Goal: Check status: Check status

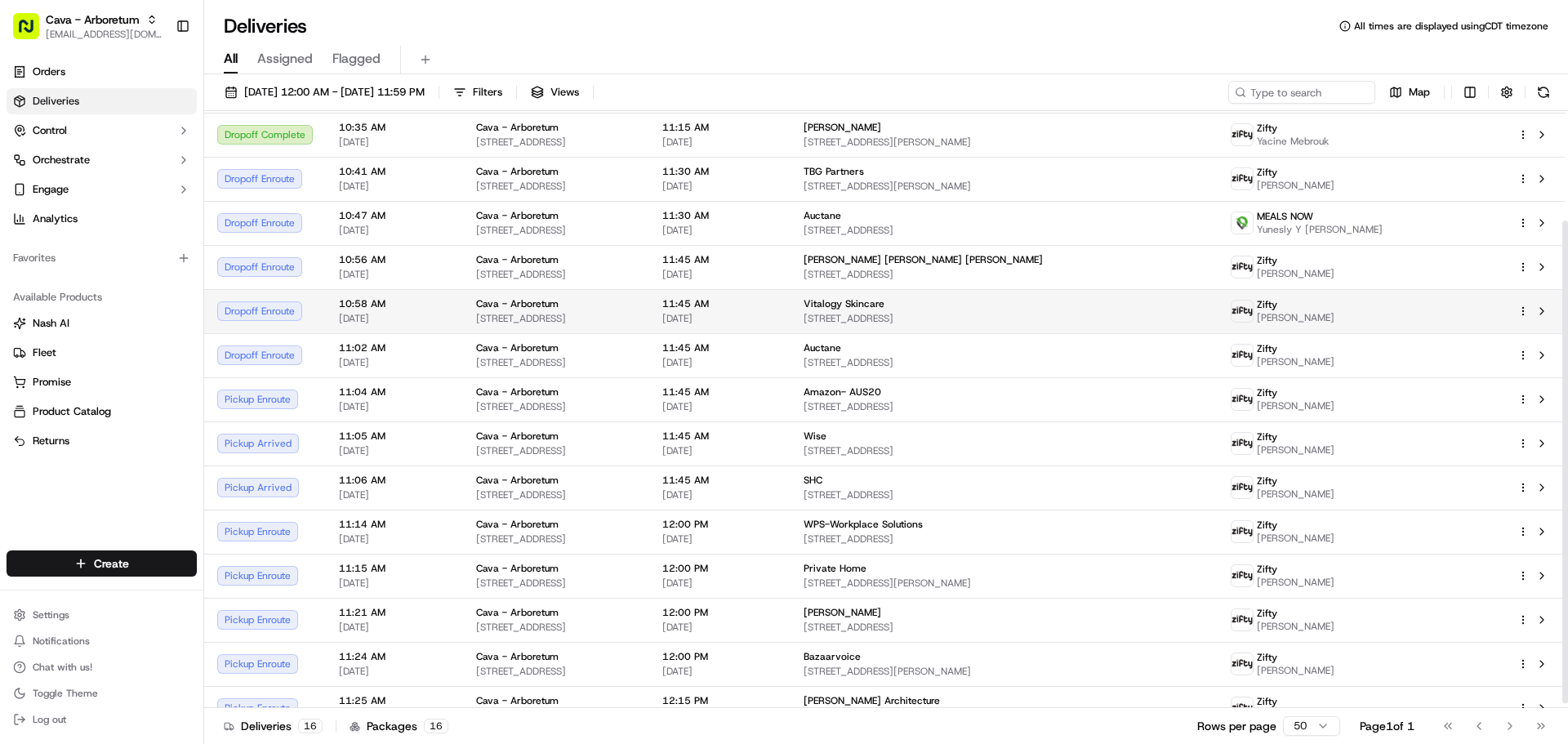
scroll to position [141, 0]
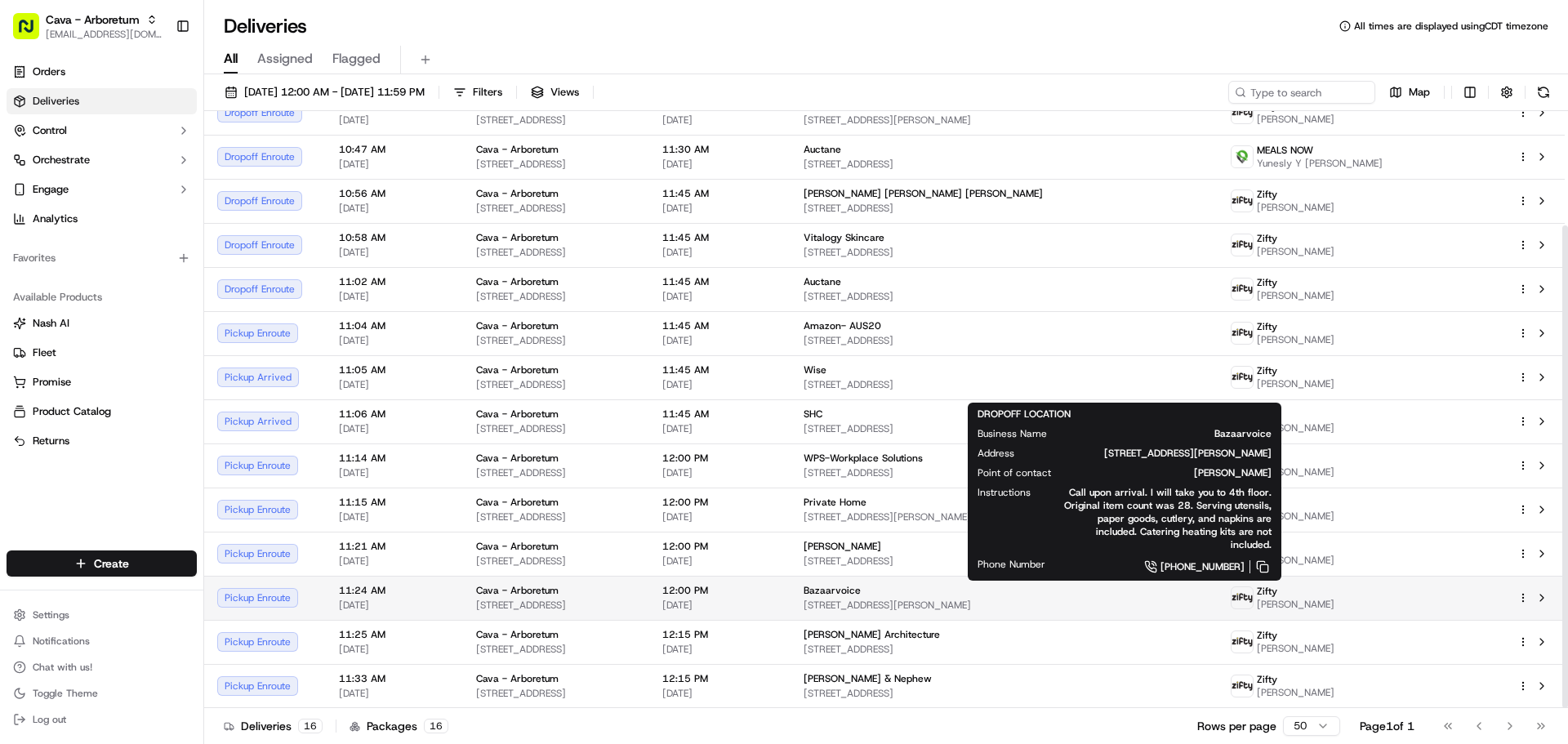
click at [861, 589] on span "Bazaarvoice" at bounding box center [832, 591] width 57 height 13
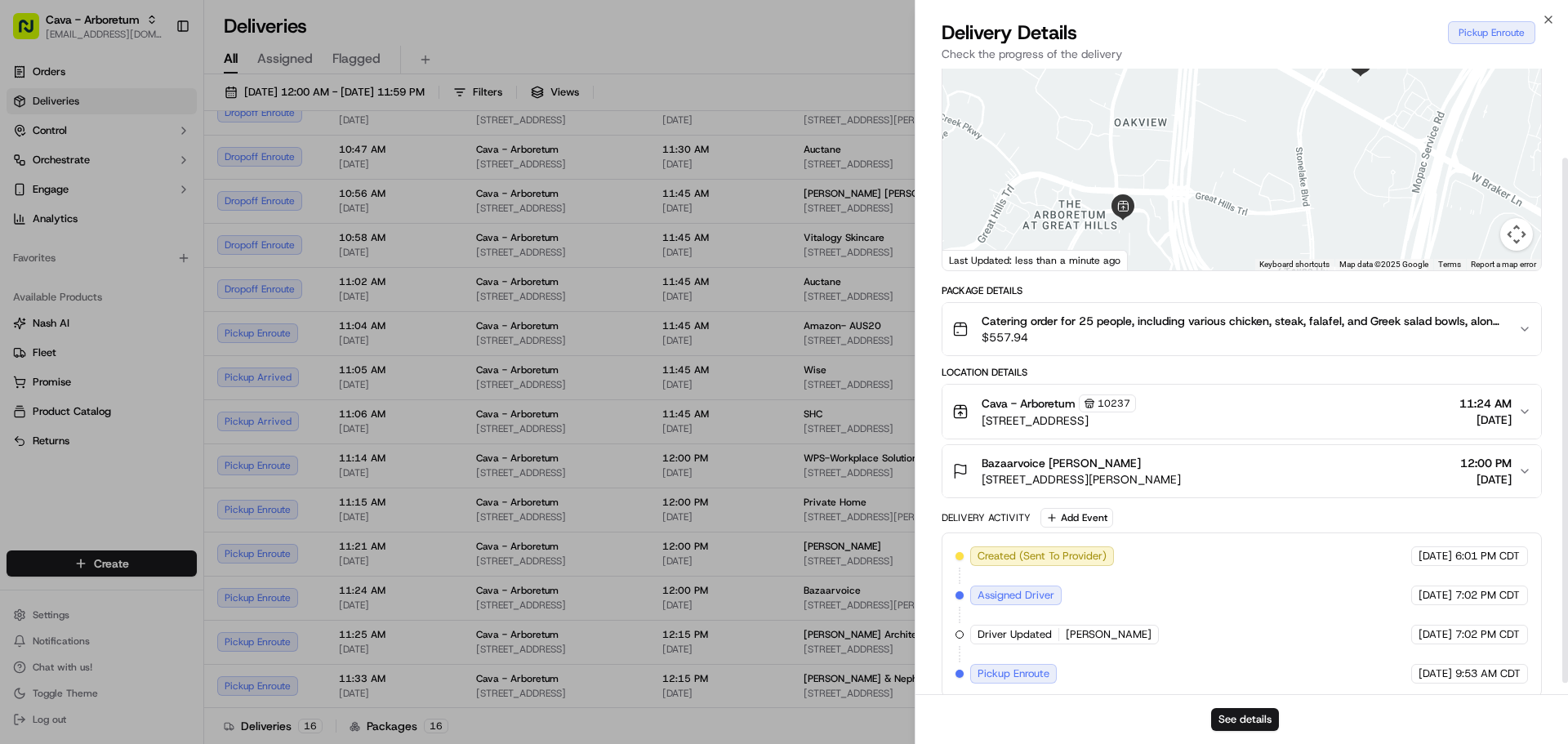
scroll to position [119, 0]
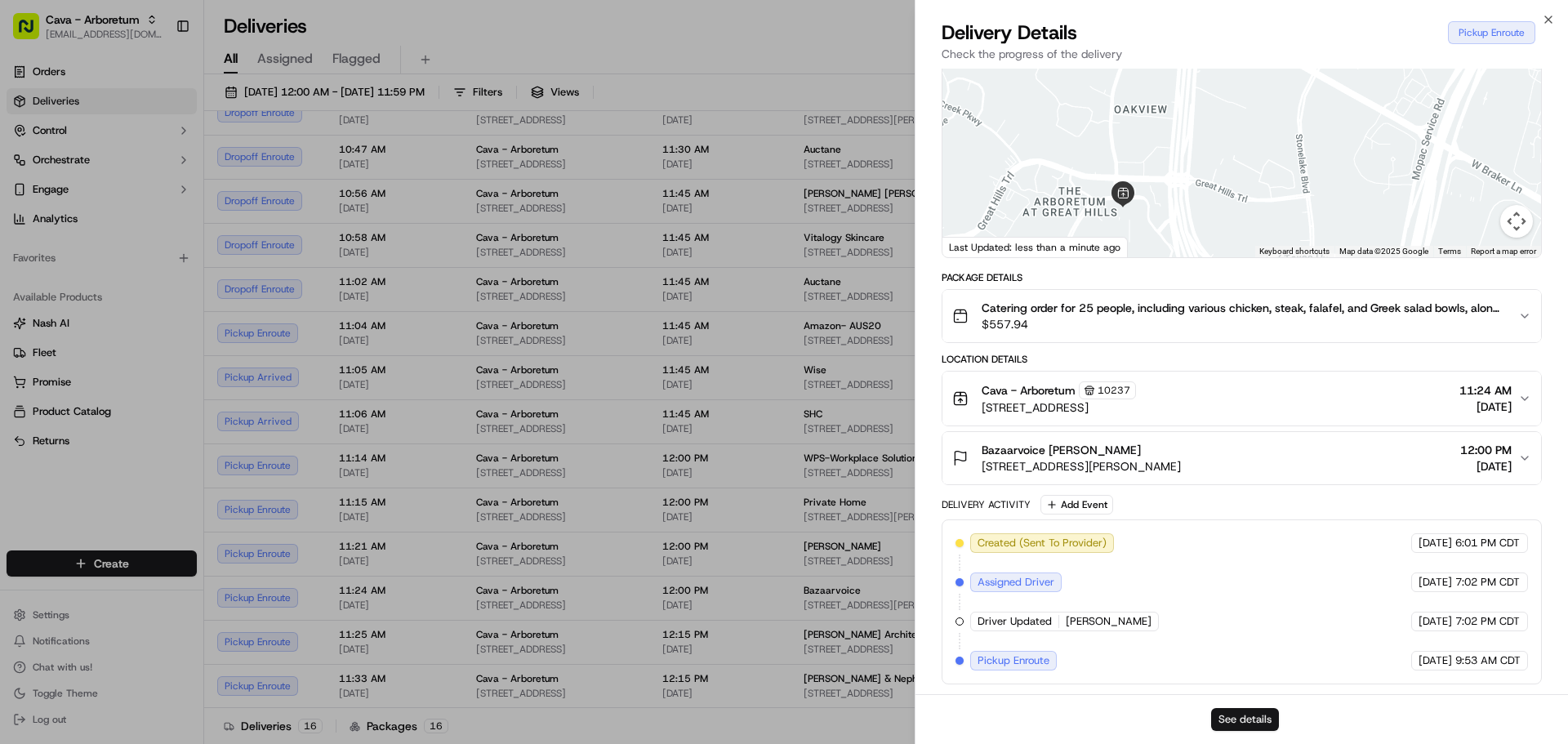
click at [1253, 710] on button "See details" at bounding box center [1244, 720] width 68 height 23
click at [1550, 19] on icon "button" at bounding box center [1548, 20] width 13 height 13
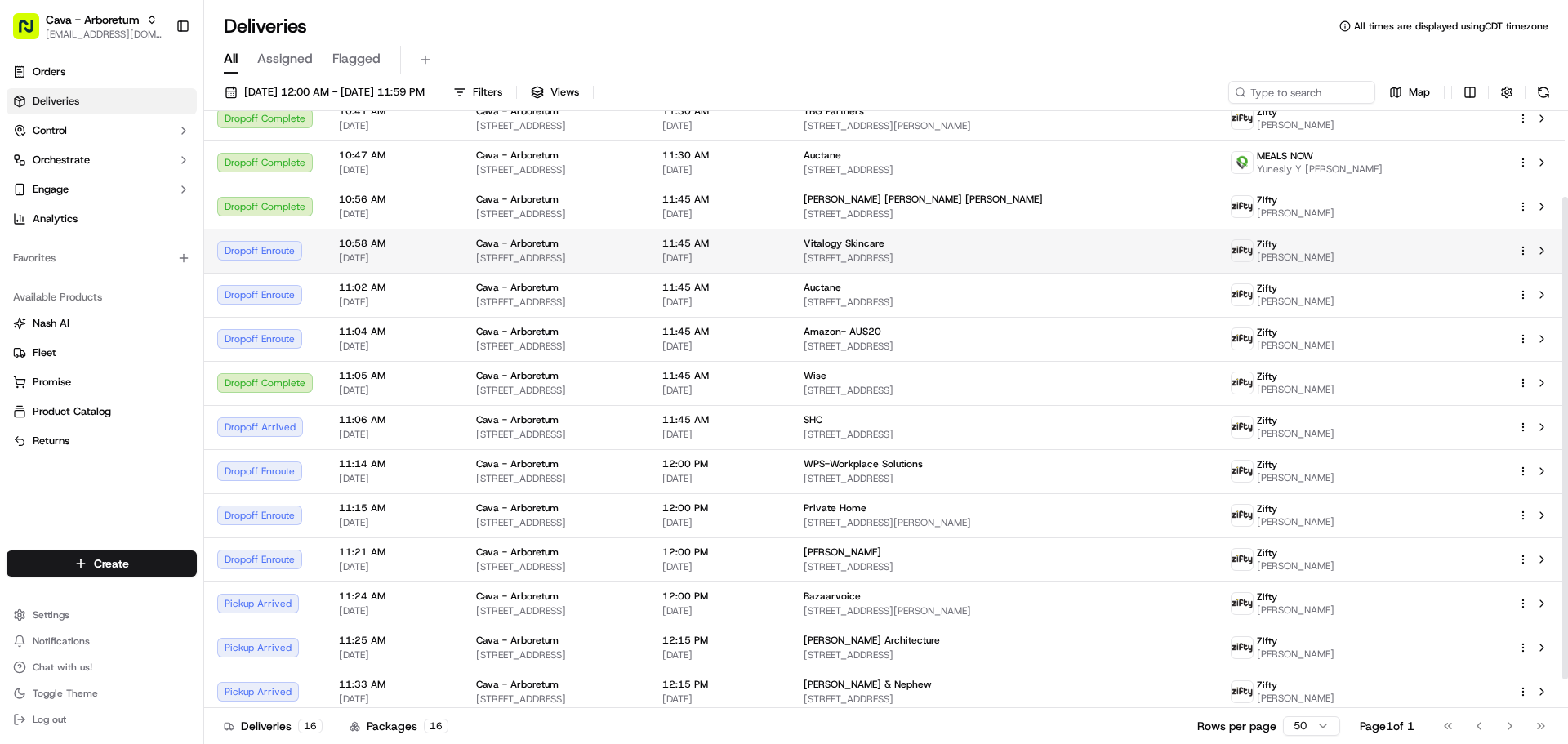
scroll to position [141, 0]
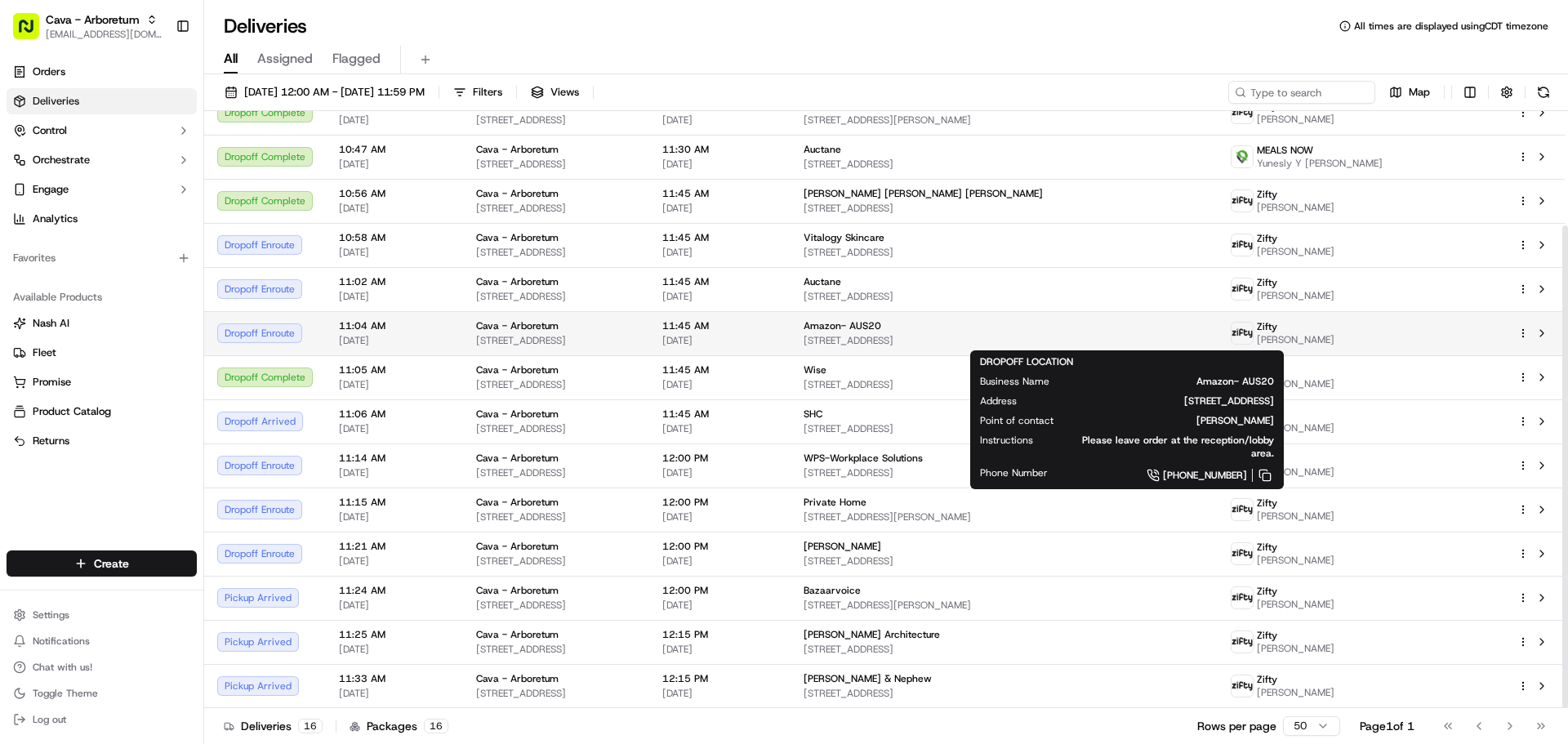
click at [1009, 337] on span "2904 Palm Way, Austin, TX 78758, USA" at bounding box center [1004, 340] width 401 height 13
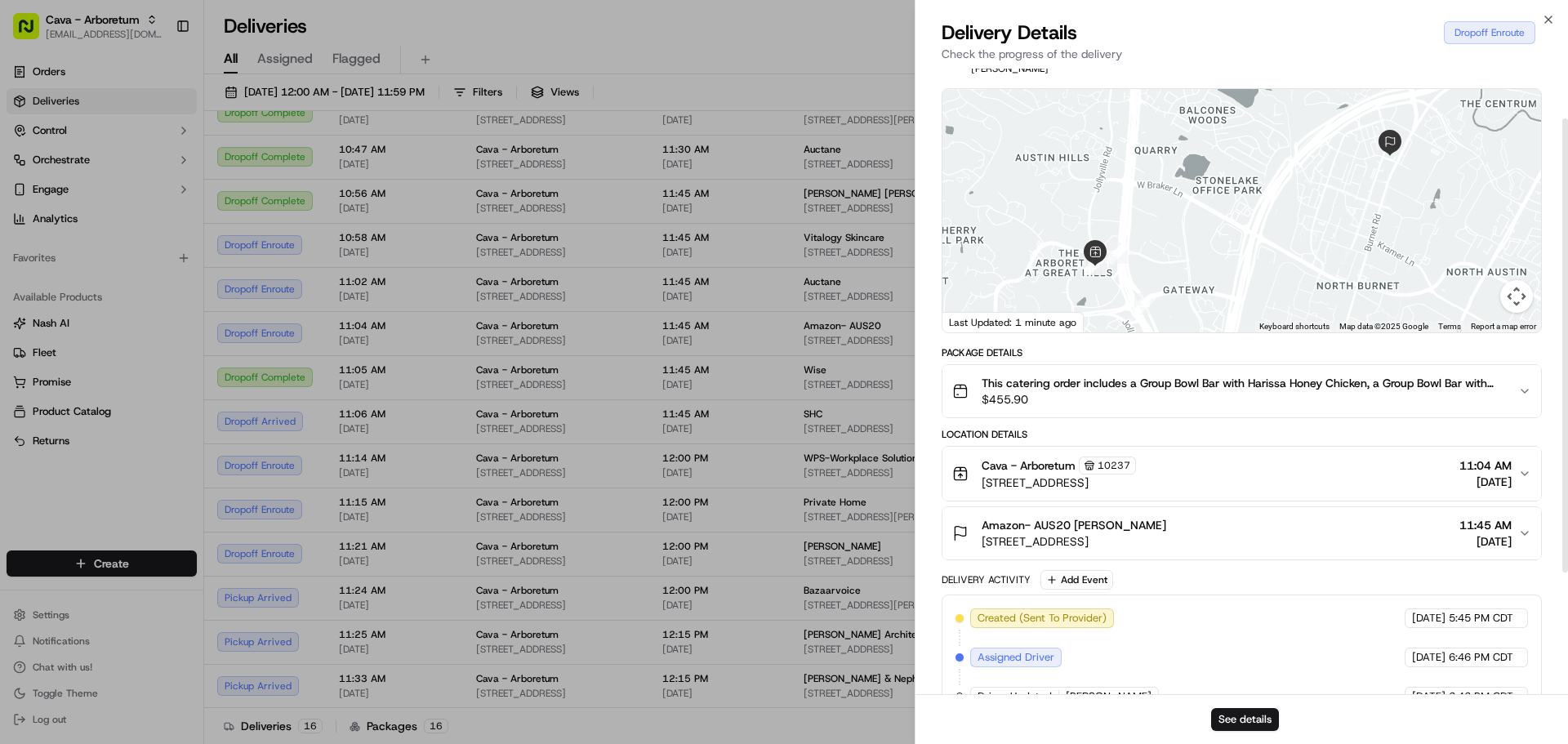
scroll to position [0, 0]
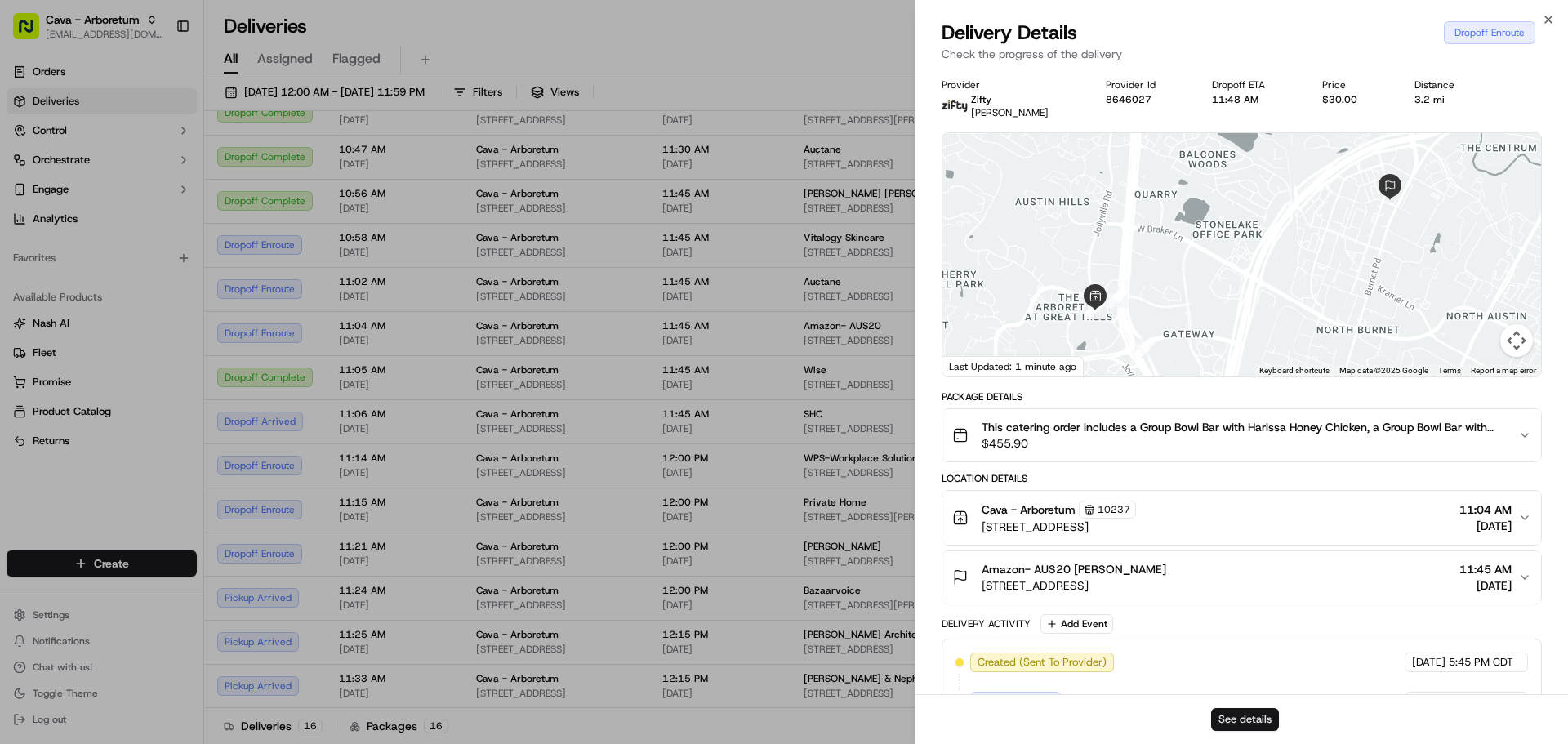
click at [1260, 721] on button "See details" at bounding box center [1244, 720] width 68 height 23
